Goal: Transaction & Acquisition: Download file/media

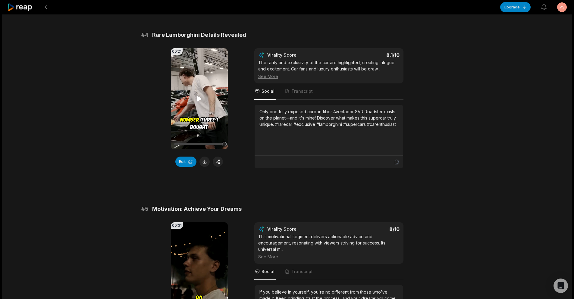
click at [200, 99] on icon at bounding box center [199, 98] width 5 height 5
click at [200, 99] on icon at bounding box center [199, 98] width 7 height 7
click at [204, 164] on button at bounding box center [205, 162] width 10 height 10
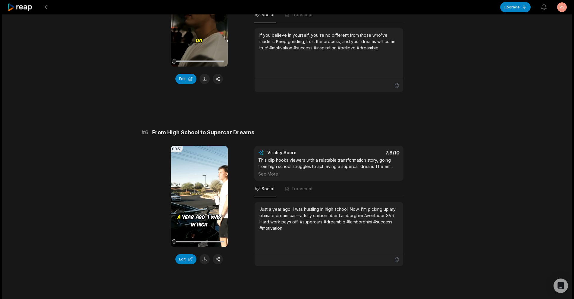
scroll to position [874, 0]
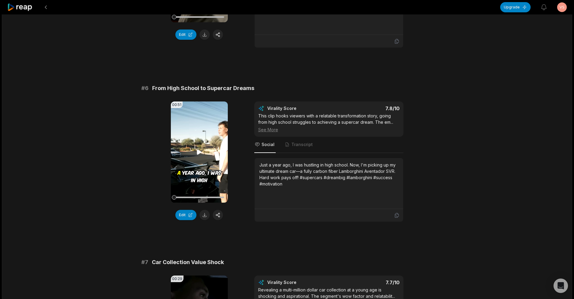
click at [197, 152] on icon at bounding box center [199, 152] width 5 height 5
click at [206, 216] on button at bounding box center [205, 215] width 10 height 10
